Goal: Task Accomplishment & Management: Use online tool/utility

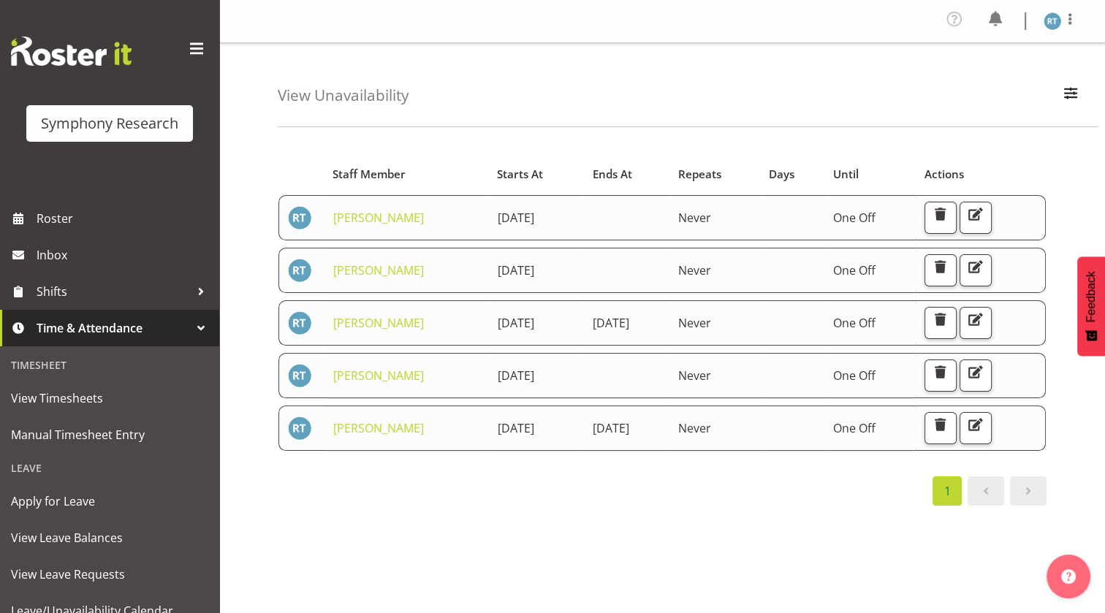
click at [634, 114] on div "View Unavailability Search Search for a particular employee Showing current una…" at bounding box center [688, 85] width 820 height 84
click at [609, 113] on div "View Unavailability Search Search for a particular employee Showing current una…" at bounding box center [688, 85] width 820 height 84
click at [603, 100] on div "View Unavailability Search Search for a particular employee Showing current una…" at bounding box center [688, 85] width 820 height 84
click at [625, 88] on div "View Unavailability Search Search for a particular employee Showing current una…" at bounding box center [688, 85] width 820 height 84
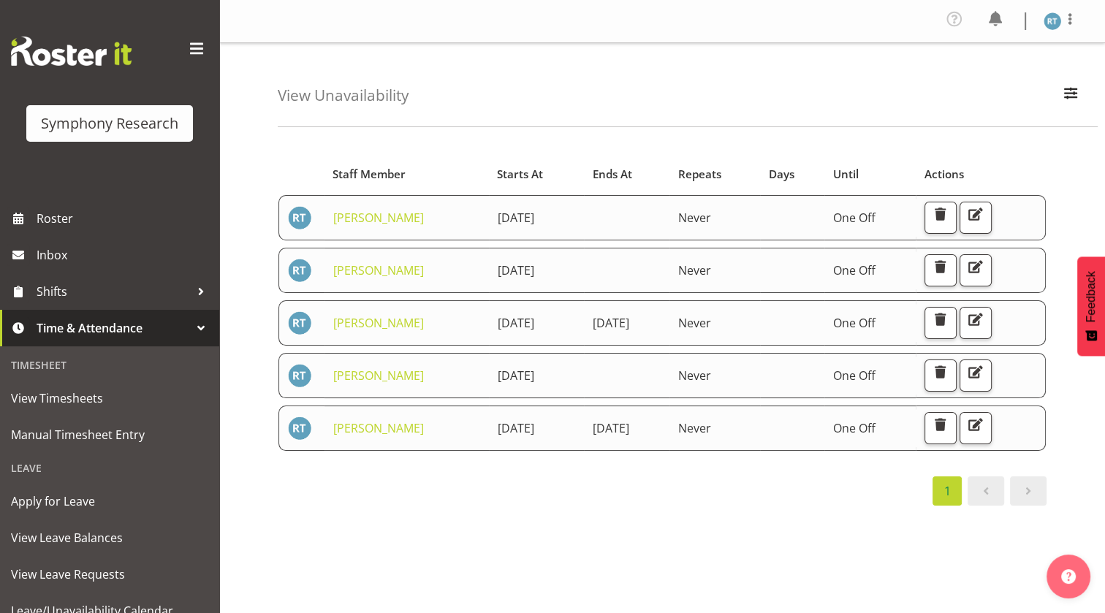
click at [625, 88] on div "View Unavailability Search Search for a particular employee Showing current una…" at bounding box center [688, 85] width 820 height 84
click at [624, 89] on div "View Unavailability Search Search for a particular employee Showing current una…" at bounding box center [688, 85] width 820 height 84
click at [626, 95] on div "View Unavailability Search Search for a particular employee Showing current una…" at bounding box center [688, 85] width 820 height 84
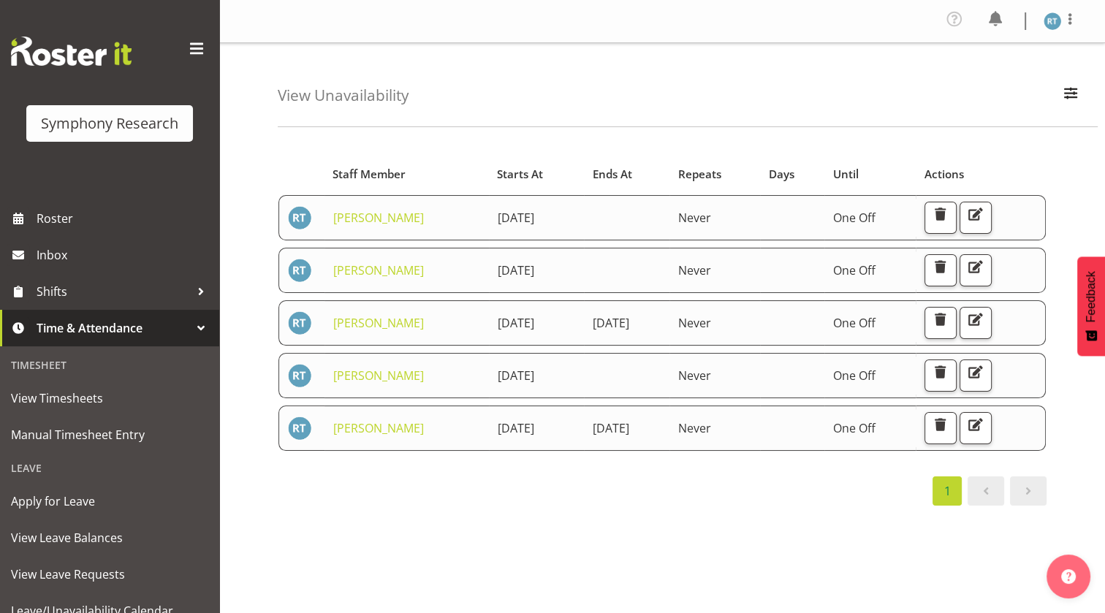
click at [626, 95] on div "View Unavailability Search Search for a particular employee Showing current una…" at bounding box center [688, 85] width 820 height 84
click at [626, 98] on div "View Unavailability Search Search for a particular employee Showing current una…" at bounding box center [688, 85] width 820 height 84
click at [620, 99] on div "View Unavailability Search Search for a particular employee Showing current una…" at bounding box center [688, 85] width 820 height 84
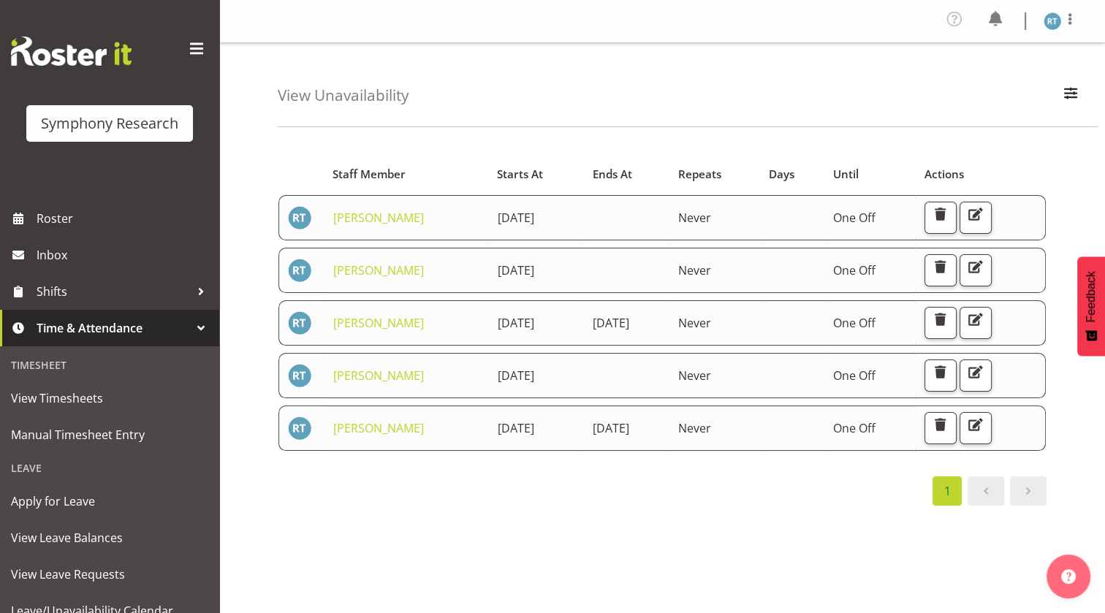
click at [620, 99] on div "View Unavailability Search Search for a particular employee Showing current una…" at bounding box center [688, 85] width 820 height 84
click at [629, 95] on div "View Unavailability Search Search for a particular employee Showing current una…" at bounding box center [688, 85] width 820 height 84
click at [633, 95] on div "View Unavailability Search Search for a particular employee Showing current una…" at bounding box center [688, 85] width 820 height 84
